Goal: Task Accomplishment & Management: Use online tool/utility

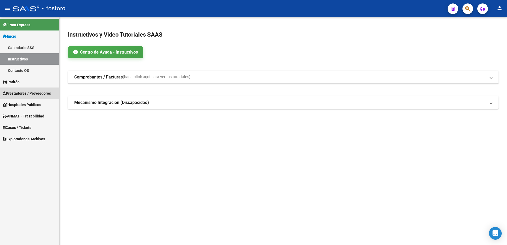
click at [44, 93] on span "Prestadores / Proveedores" at bounding box center [27, 93] width 48 height 6
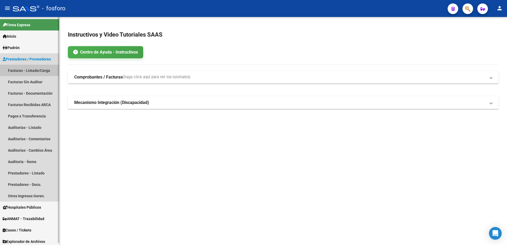
click at [30, 69] on link "Facturas - Listado/Carga" at bounding box center [29, 70] width 59 height 11
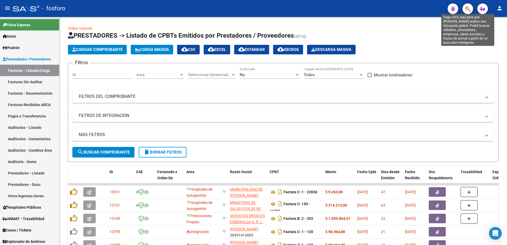
click at [470, 10] on icon "button" at bounding box center [467, 9] width 5 height 6
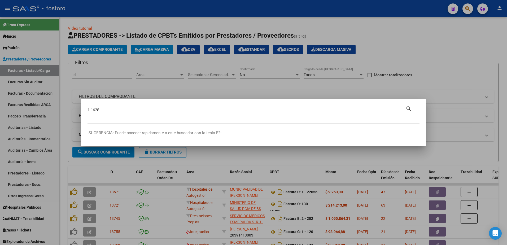
type input "1-1628"
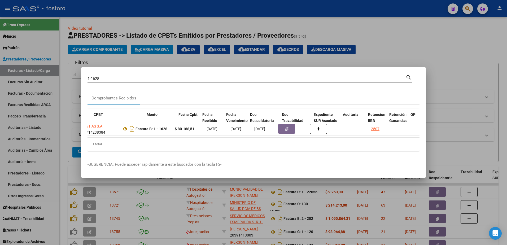
scroll to position [0, 163]
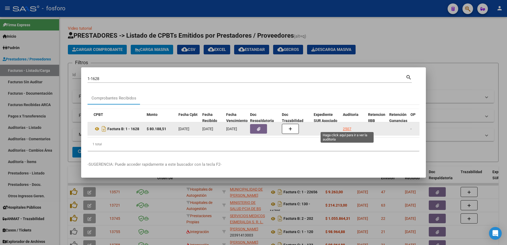
click at [350, 128] on div "2507" at bounding box center [347, 129] width 8 height 6
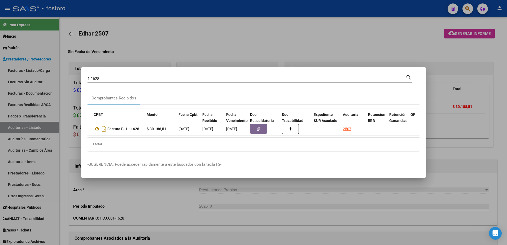
click at [458, 64] on div at bounding box center [253, 122] width 507 height 245
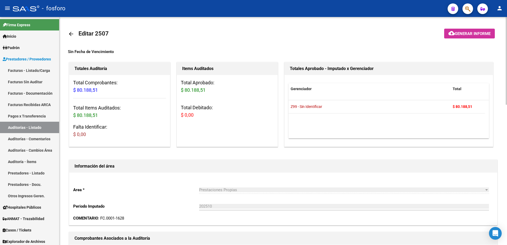
click at [456, 35] on span "Generar informe" at bounding box center [473, 33] width 36 height 5
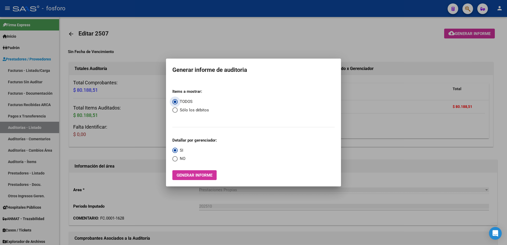
click at [186, 174] on span "Generar informe" at bounding box center [195, 175] width 36 height 5
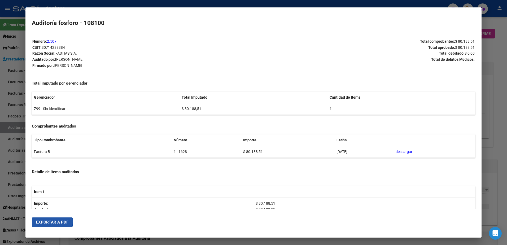
drag, startPoint x: 47, startPoint y: 221, endPoint x: 453, endPoint y: 37, distance: 445.4
click at [47, 221] on span "Exportar a PDF" at bounding box center [52, 222] width 32 height 5
drag, startPoint x: 0, startPoint y: 35, endPoint x: 105, endPoint y: 25, distance: 105.3
click at [10, 36] on div at bounding box center [253, 122] width 507 height 245
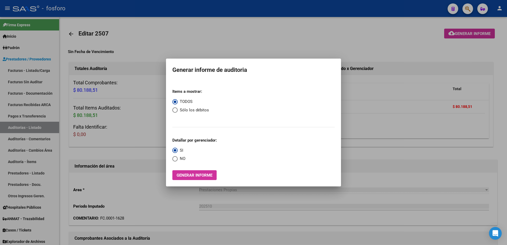
click at [448, 41] on div at bounding box center [253, 122] width 507 height 245
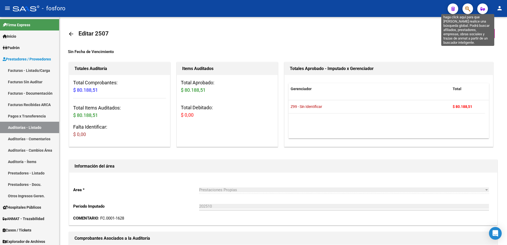
click at [470, 11] on icon "button" at bounding box center [467, 9] width 5 height 6
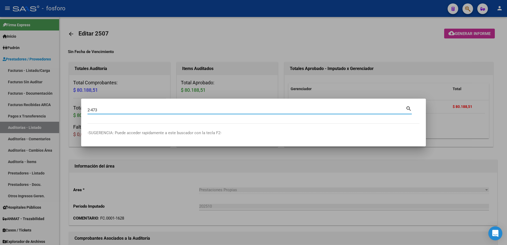
type input "2-473"
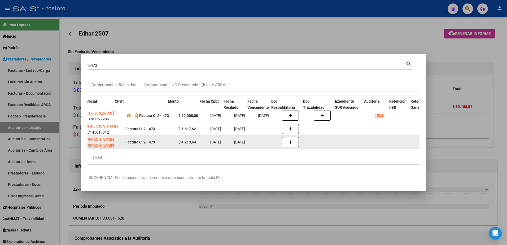
scroll to position [0, 141]
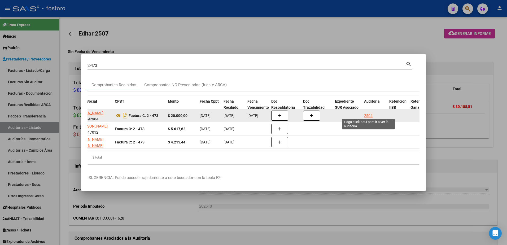
click at [369, 113] on div "2504" at bounding box center [368, 116] width 8 height 6
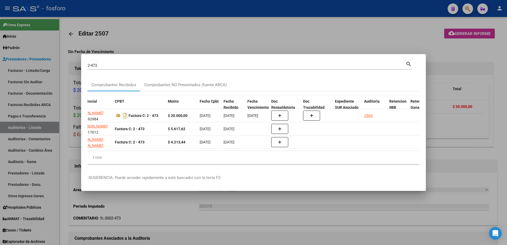
click at [364, 49] on div at bounding box center [253, 122] width 507 height 245
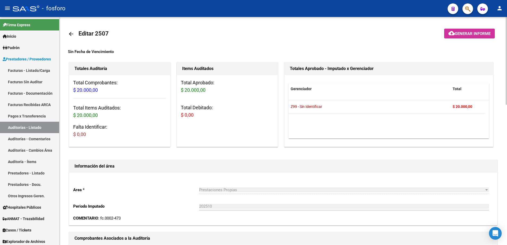
click at [462, 35] on span "Generar informe" at bounding box center [473, 33] width 36 height 5
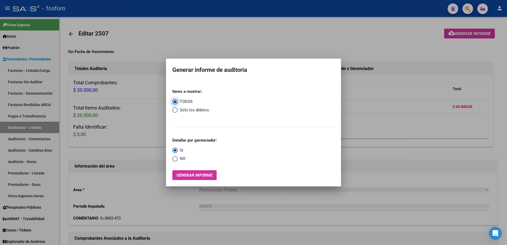
click at [184, 174] on span "Generar informe" at bounding box center [195, 175] width 36 height 5
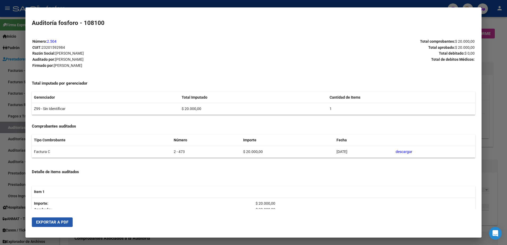
click at [48, 220] on span "Exportar a PDF" at bounding box center [52, 222] width 32 height 5
click at [496, 23] on div at bounding box center [253, 122] width 507 height 245
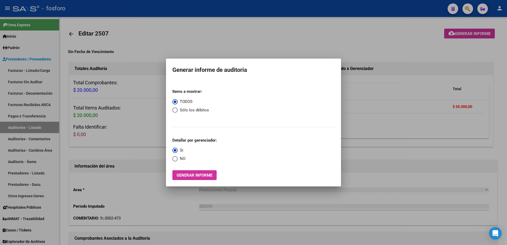
click at [462, 9] on div at bounding box center [253, 122] width 507 height 245
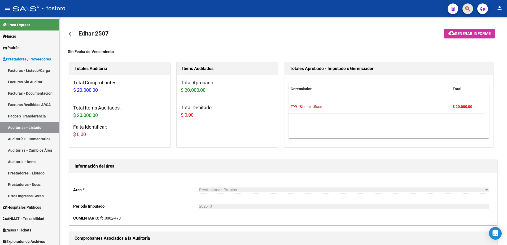
drag, startPoint x: 464, startPoint y: 7, endPoint x: 466, endPoint y: 10, distance: 3.4
click at [466, 10] on button "button" at bounding box center [467, 8] width 11 height 11
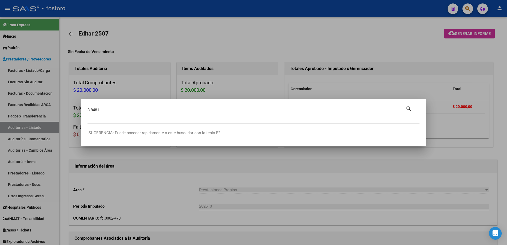
type input "3-8481"
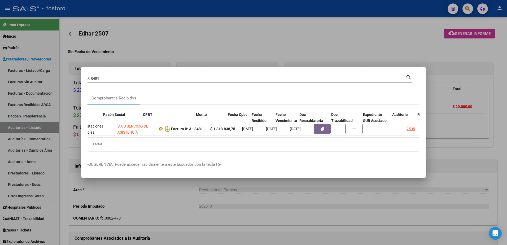
scroll to position [0, 113]
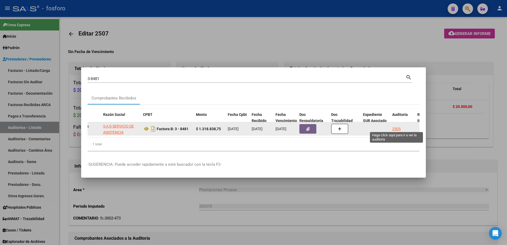
click at [399, 129] on div "2505" at bounding box center [396, 129] width 8 height 6
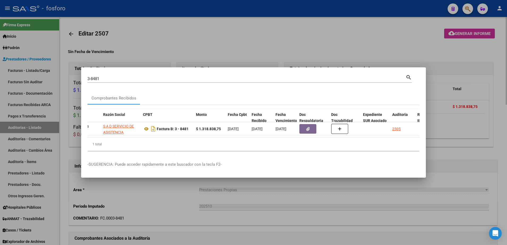
drag, startPoint x: 424, startPoint y: 39, endPoint x: 458, endPoint y: 33, distance: 35.2
click at [425, 38] on div at bounding box center [253, 122] width 507 height 245
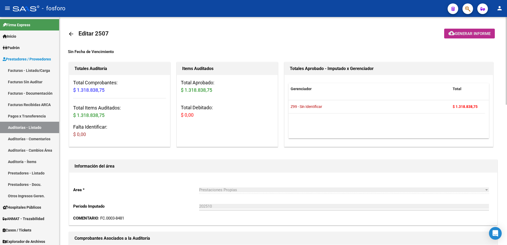
click at [459, 32] on span "Generar informe" at bounding box center [473, 33] width 36 height 5
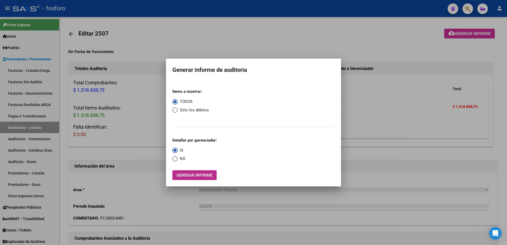
click at [181, 171] on button "Generar informe" at bounding box center [194, 175] width 44 height 10
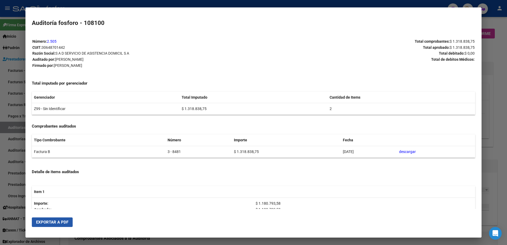
click at [56, 219] on button "Exportar a PDF" at bounding box center [52, 222] width 41 height 10
click at [495, 50] on div at bounding box center [253, 122] width 507 height 245
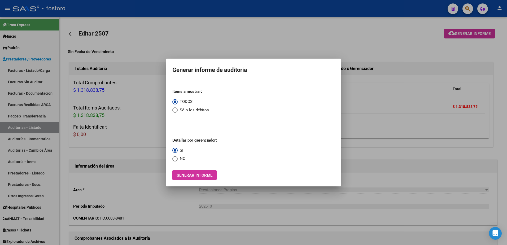
drag, startPoint x: 494, startPoint y: 50, endPoint x: 492, endPoint y: 48, distance: 3.0
click at [492, 48] on div at bounding box center [253, 122] width 507 height 245
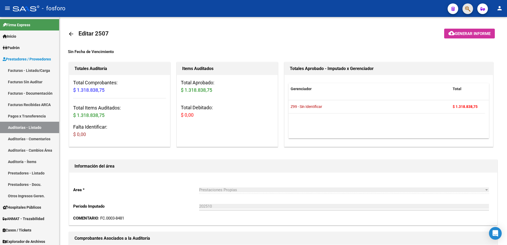
click at [471, 8] on button "button" at bounding box center [467, 8] width 11 height 11
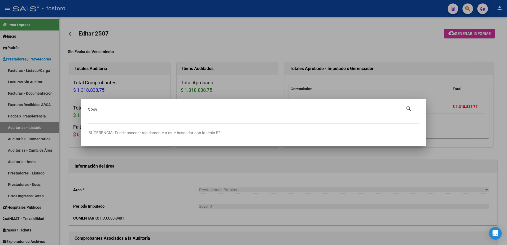
type input "5-269"
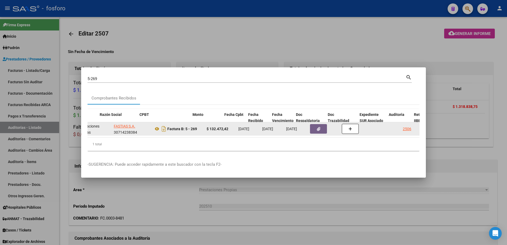
scroll to position [0, 117]
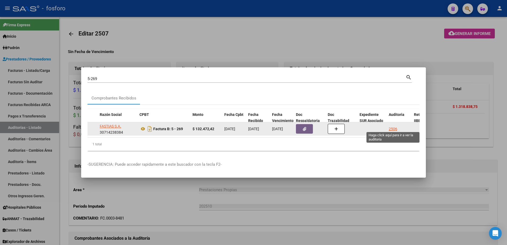
click at [392, 126] on div "2506" at bounding box center [393, 129] width 8 height 6
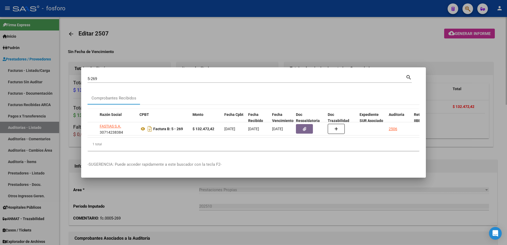
drag, startPoint x: 419, startPoint y: 33, endPoint x: 451, endPoint y: 28, distance: 31.7
click at [431, 32] on div at bounding box center [253, 122] width 507 height 245
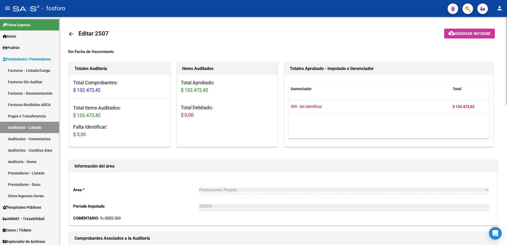
drag, startPoint x: 451, startPoint y: 28, endPoint x: 447, endPoint y: 31, distance: 4.7
click at [451, 28] on mat-toolbar-row at bounding box center [455, 33] width 90 height 17
click at [463, 36] on span "Generar informe" at bounding box center [473, 33] width 36 height 5
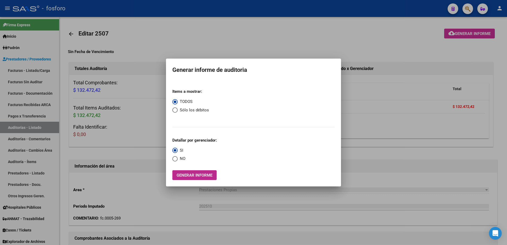
click at [196, 178] on button "Generar informe" at bounding box center [194, 175] width 44 height 10
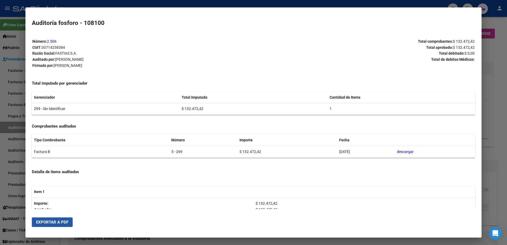
click at [71, 224] on button "Exportar a PDF" at bounding box center [52, 222] width 41 height 10
drag, startPoint x: 487, startPoint y: 56, endPoint x: 487, endPoint y: 49, distance: 6.9
click at [487, 55] on div at bounding box center [253, 122] width 507 height 245
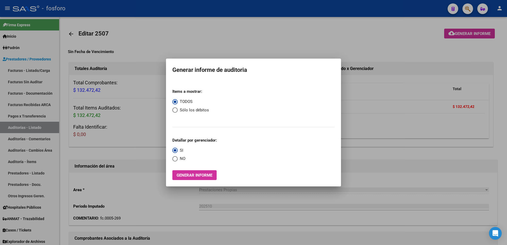
click at [470, 9] on div at bounding box center [253, 122] width 507 height 245
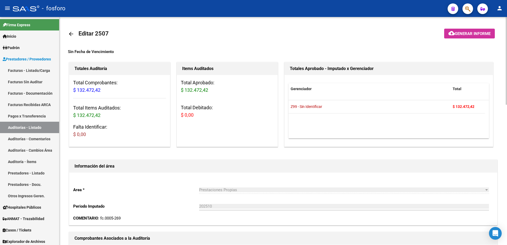
click at [444, 29] on button "cloud_download Generar informe" at bounding box center [469, 34] width 51 height 10
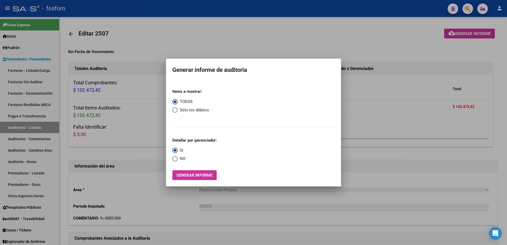
drag, startPoint x: 443, startPoint y: 185, endPoint x: 440, endPoint y: 188, distance: 3.7
click at [440, 188] on div at bounding box center [253, 122] width 507 height 245
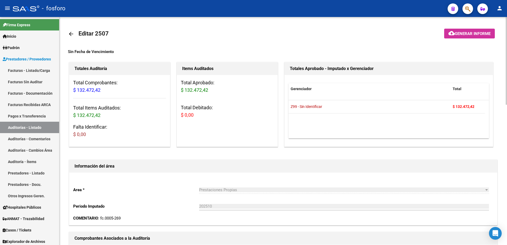
click at [411, 144] on div "Gerenciador Total Z99 - Sin Identificar $ 132.472,42" at bounding box center [389, 111] width 208 height 72
drag, startPoint x: 410, startPoint y: 128, endPoint x: 439, endPoint y: 59, distance: 74.7
click at [412, 125] on datatable-body "Z99 - Sin Identificar $ 132.472,42" at bounding box center [388, 119] width 200 height 38
click at [462, 13] on div at bounding box center [465, 8] width 15 height 11
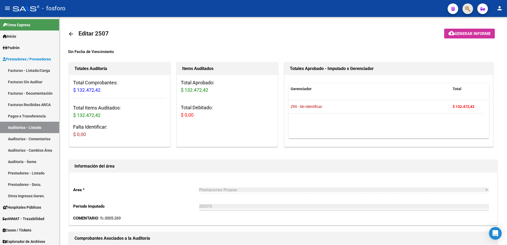
click at [464, 9] on button "button" at bounding box center [467, 8] width 11 height 11
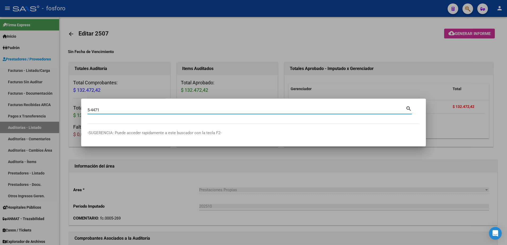
type input "5-4471"
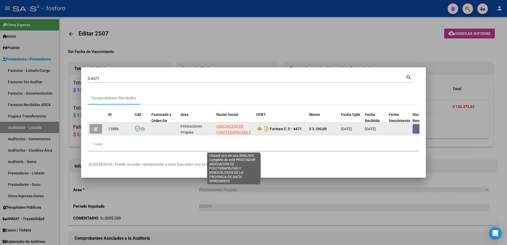
click at [227, 124] on span "ASOCIACION DE FISIOTERAPEUTAS Y KINESIOLOGOS DE LA PROVINCIA [PERSON_NAME][GEOG…" at bounding box center [234, 141] width 36 height 34
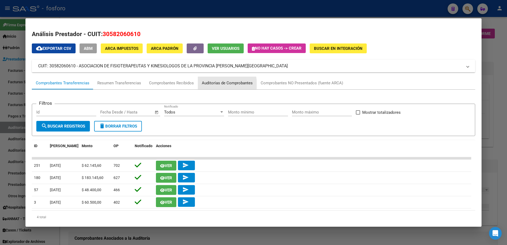
click at [219, 84] on div "Auditorías de Comprobantes" at bounding box center [227, 83] width 51 height 6
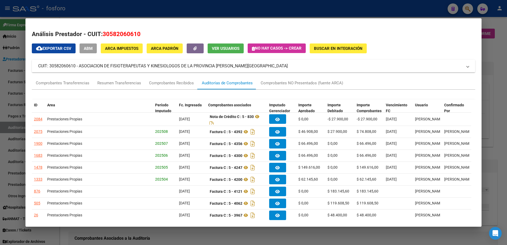
drag, startPoint x: 487, startPoint y: 47, endPoint x: 486, endPoint y: 43, distance: 3.5
click at [487, 46] on div at bounding box center [253, 122] width 507 height 245
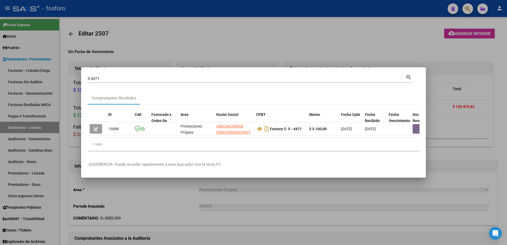
click at [465, 11] on div at bounding box center [253, 122] width 507 height 245
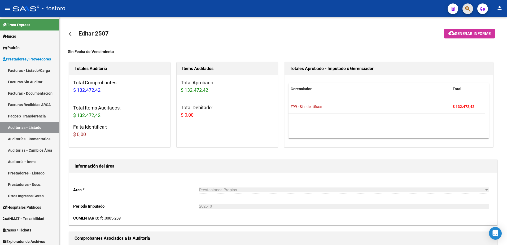
click at [465, 11] on button "button" at bounding box center [467, 8] width 11 height 11
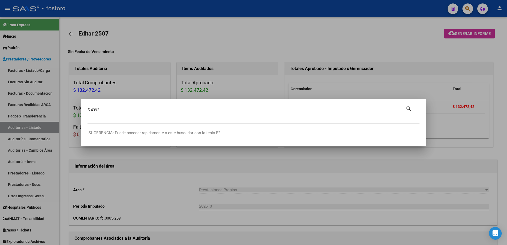
type input "5-4392"
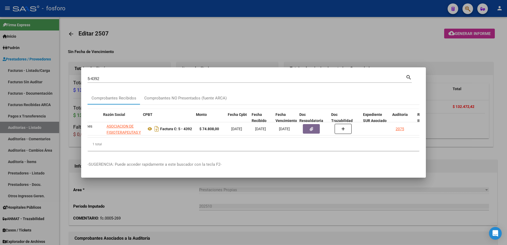
scroll to position [0, 156]
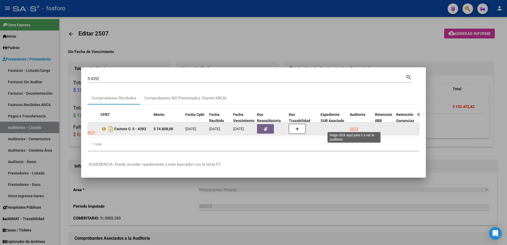
click at [351, 126] on div "2075" at bounding box center [354, 129] width 8 height 6
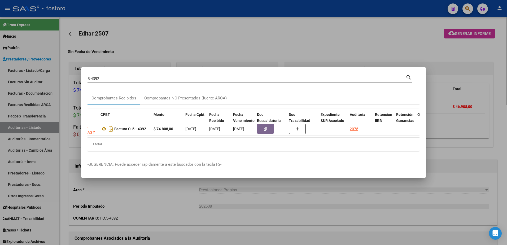
click at [325, 205] on div at bounding box center [253, 122] width 507 height 245
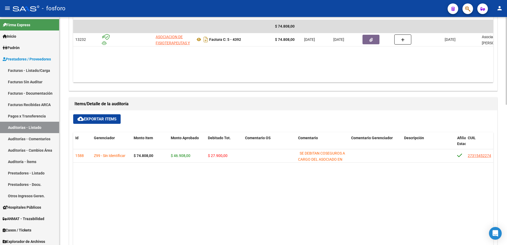
scroll to position [265, 0]
